Goal: Navigation & Orientation: Find specific page/section

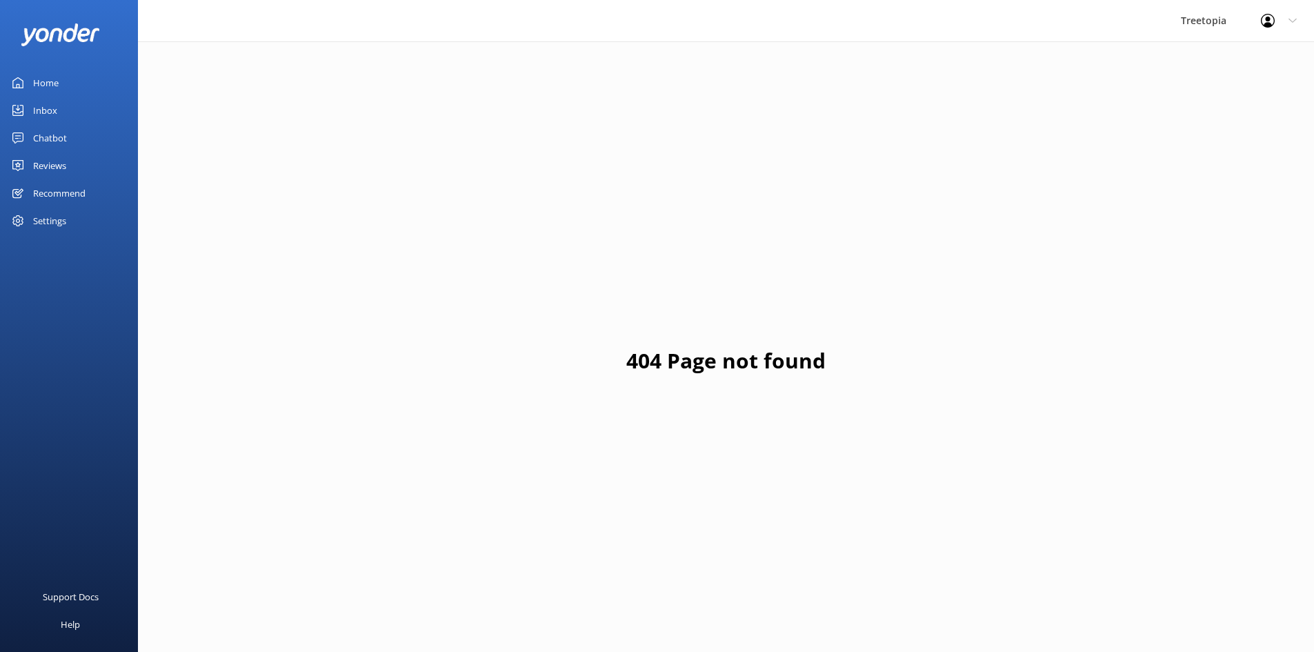
click at [56, 110] on div "Inbox" at bounding box center [45, 111] width 24 height 28
